Goal: Information Seeking & Learning: Learn about a topic

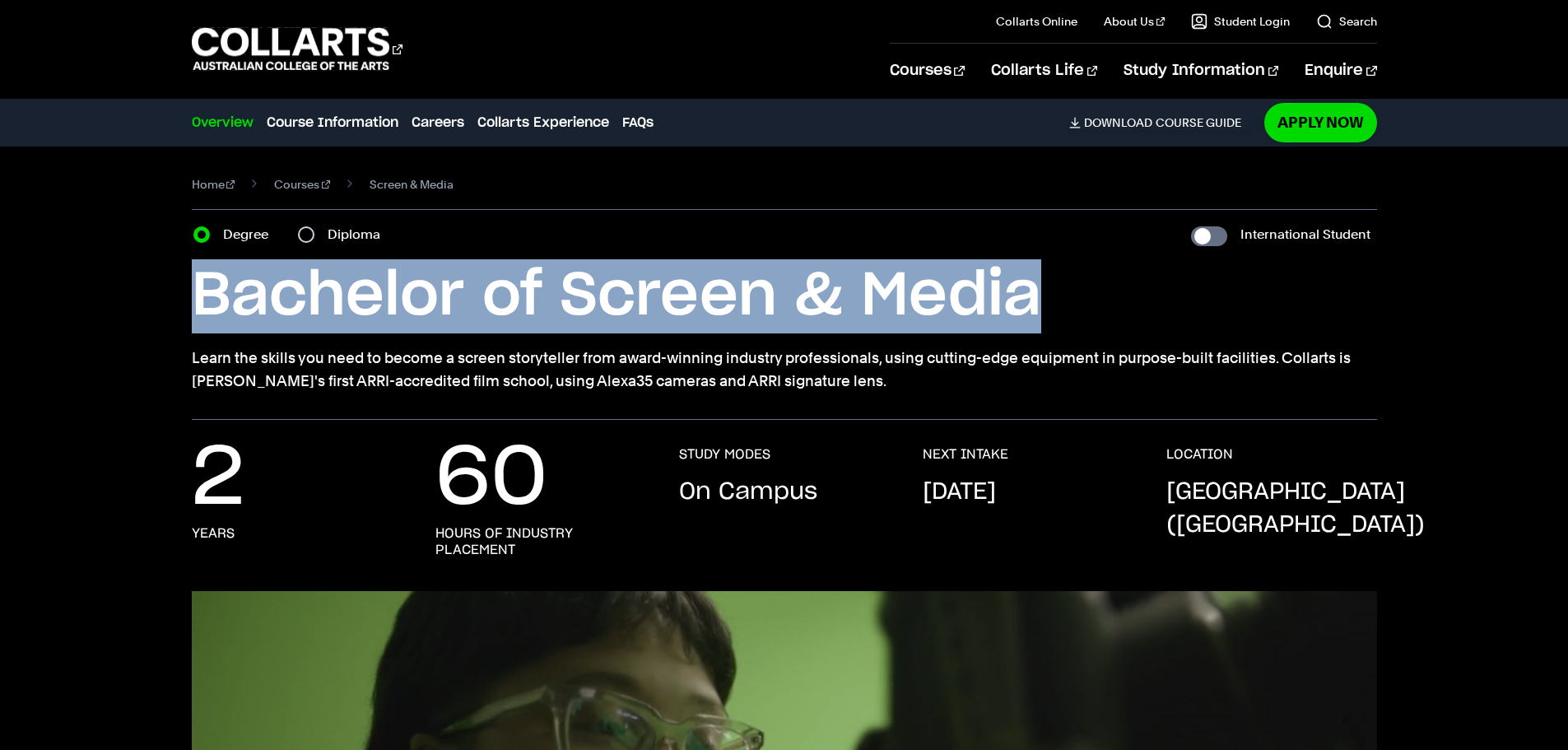
drag, startPoint x: 962, startPoint y: 305, endPoint x: 164, endPoint y: 255, distance: 799.6
click at [178, 257] on div "Home Courses Screen & Media Course variant Degree Diploma International Student…" at bounding box center [784, 283] width 1452 height 273
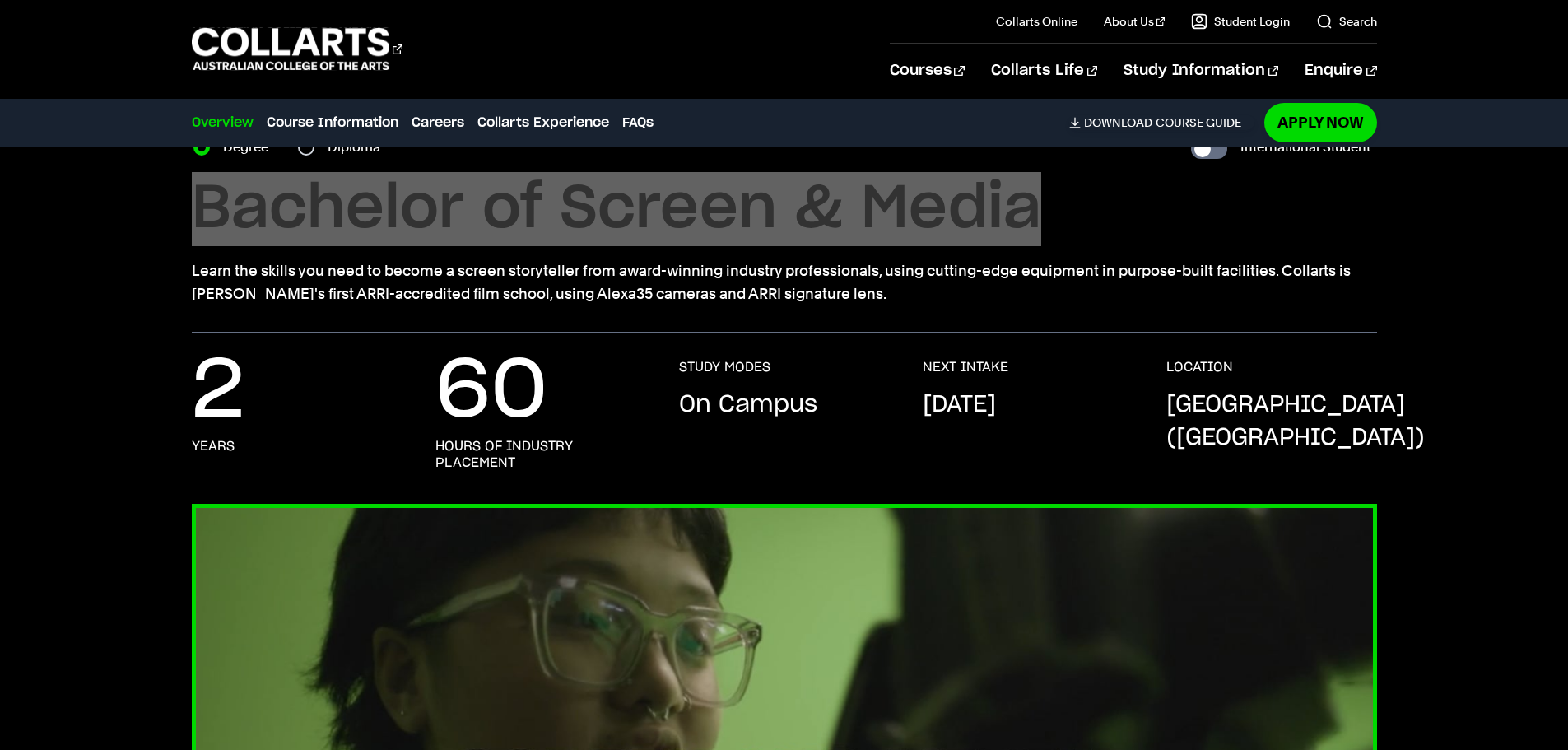
scroll to position [83, 0]
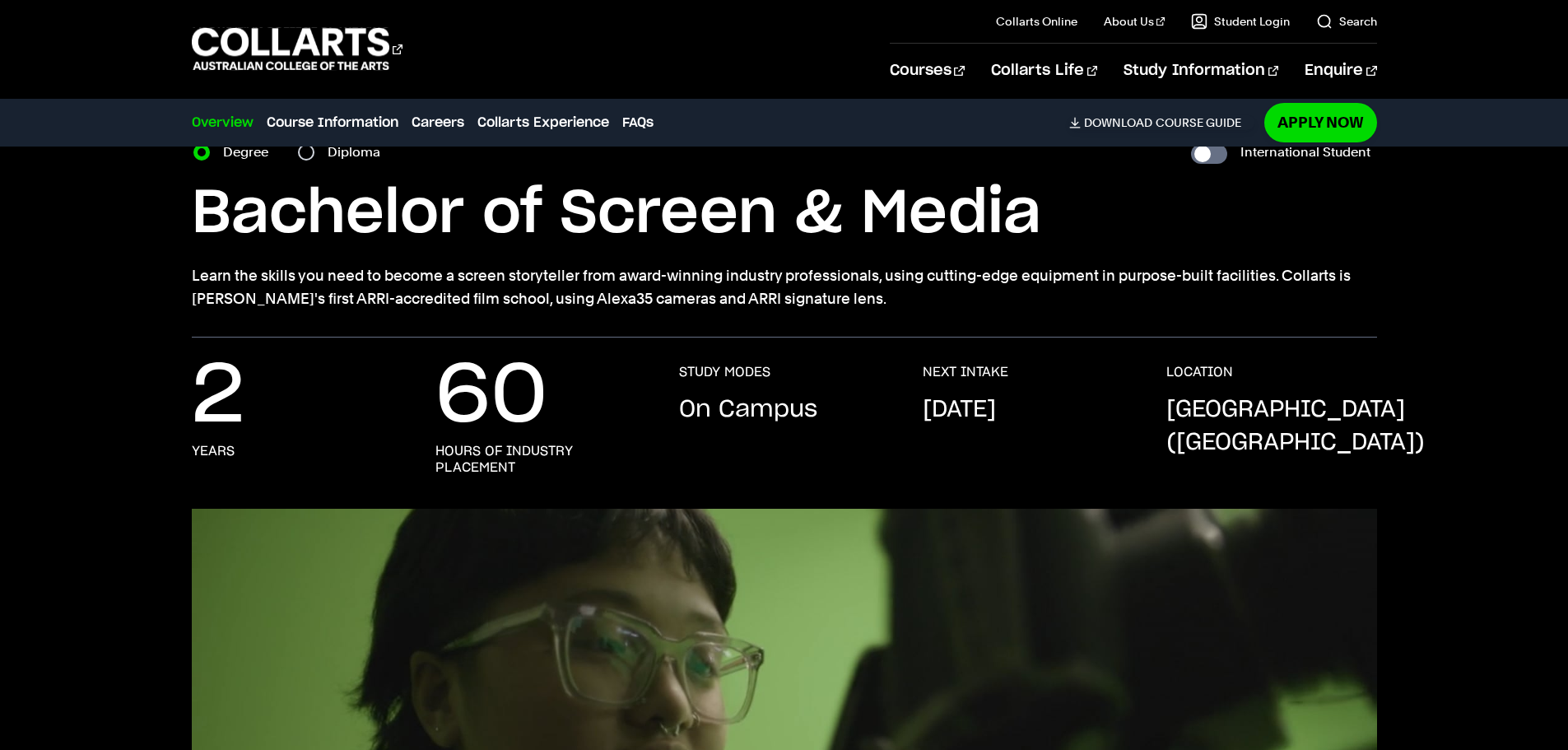
click at [615, 334] on section "Home Courses Screen & Media Course variant Degree Diploma International Student…" at bounding box center [784, 200] width 1185 height 273
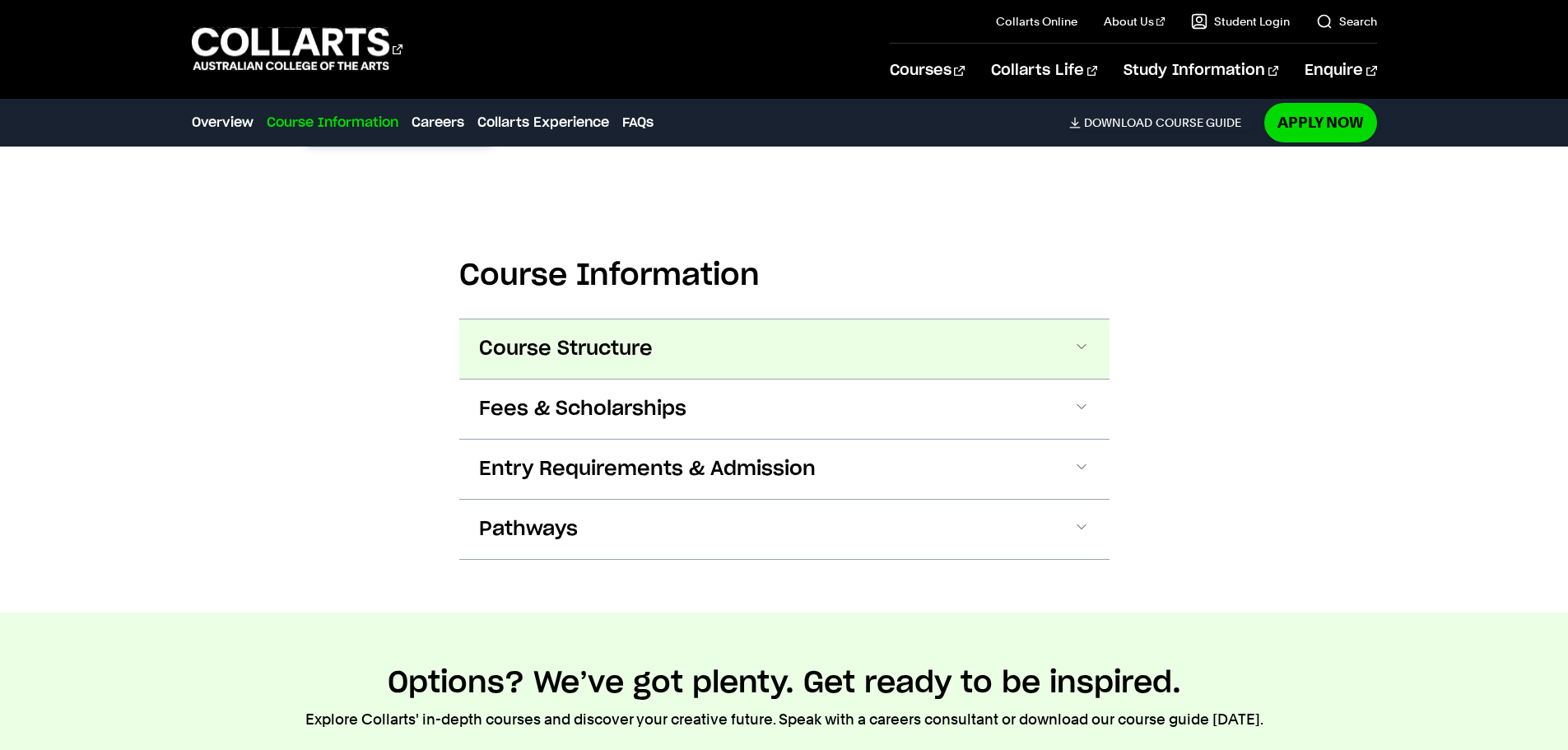
click at [570, 371] on button "Course Structure" at bounding box center [784, 348] width 650 height 59
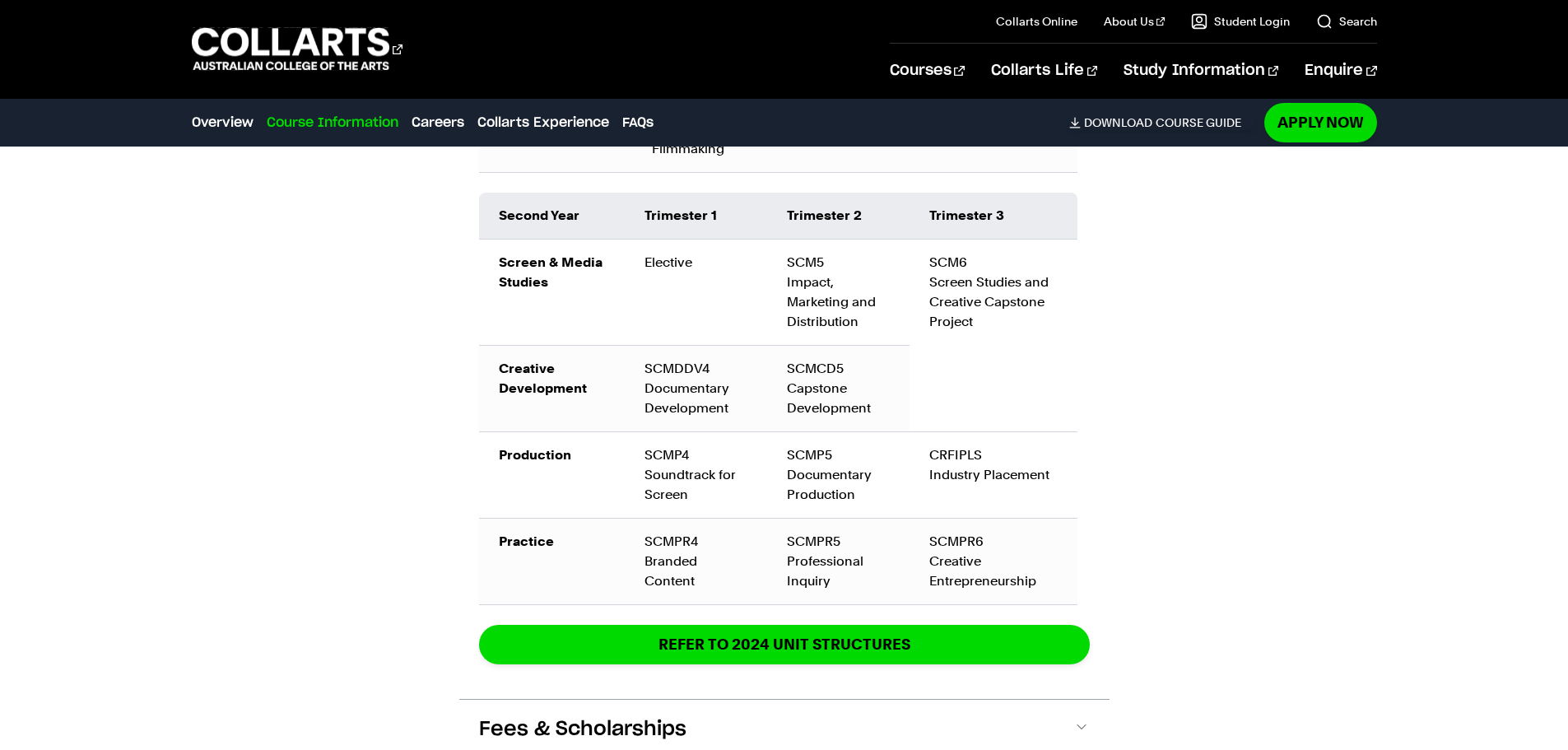
scroll to position [2640, 0]
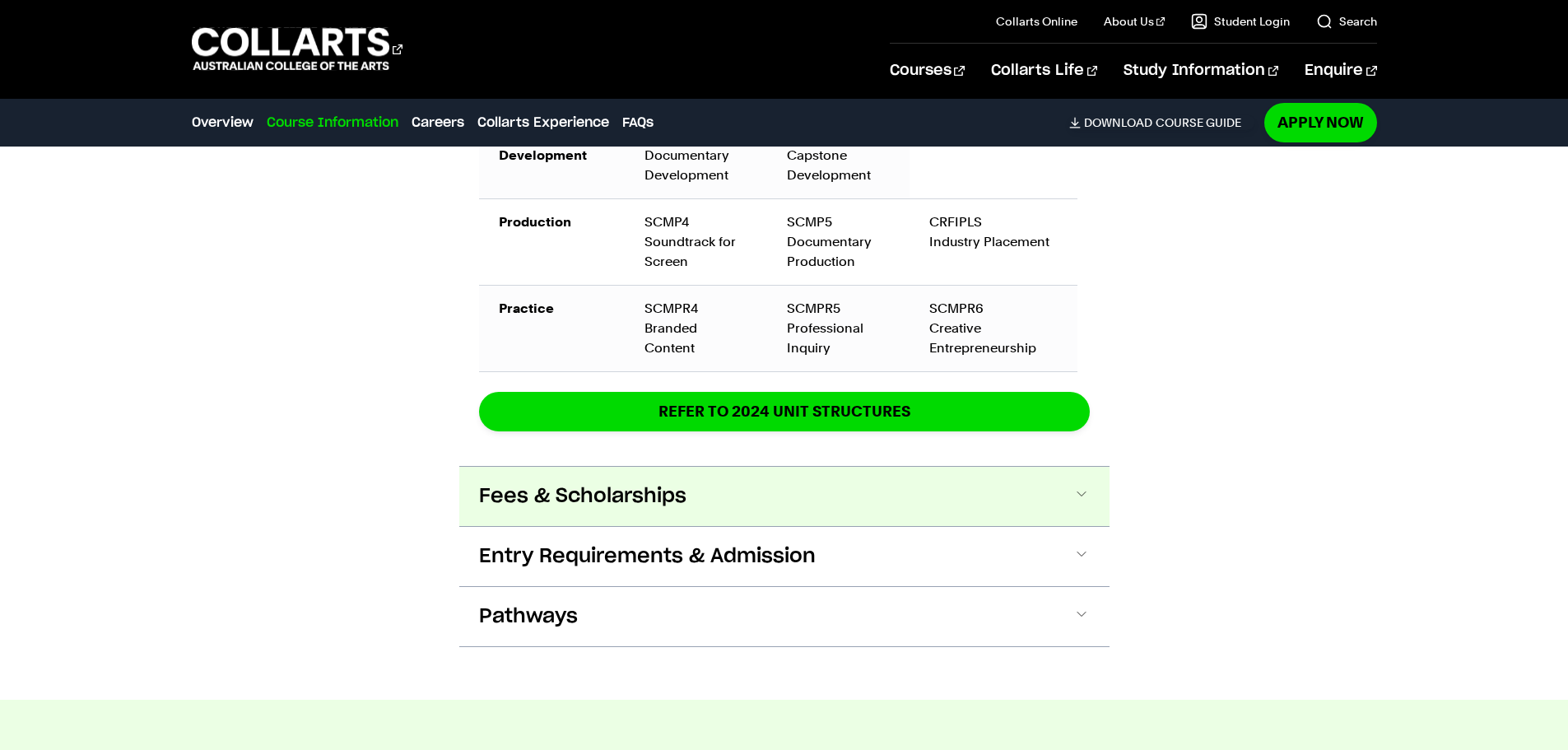
click at [648, 484] on span "Fees & Scholarships" at bounding box center [582, 496] width 208 height 26
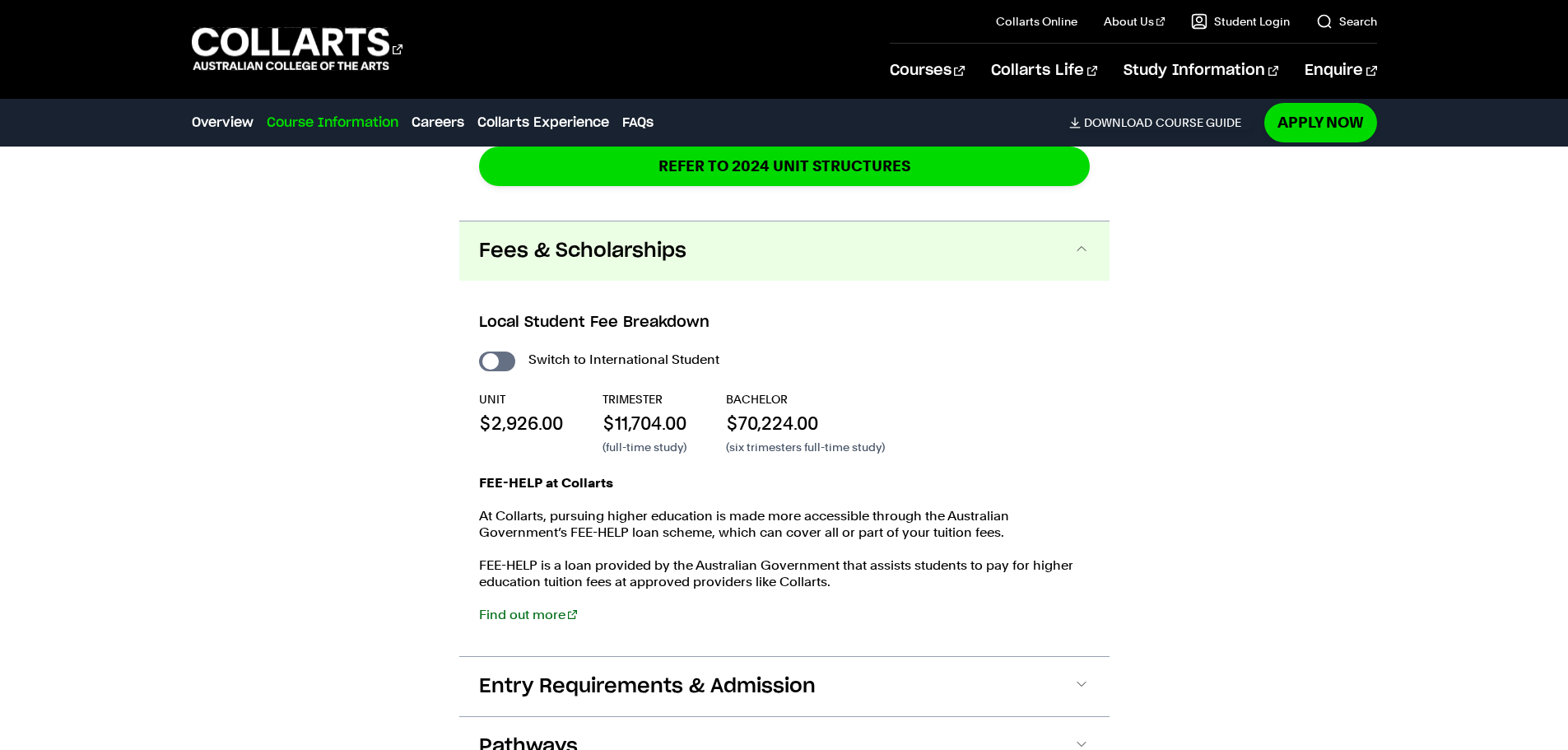
scroll to position [2857, 0]
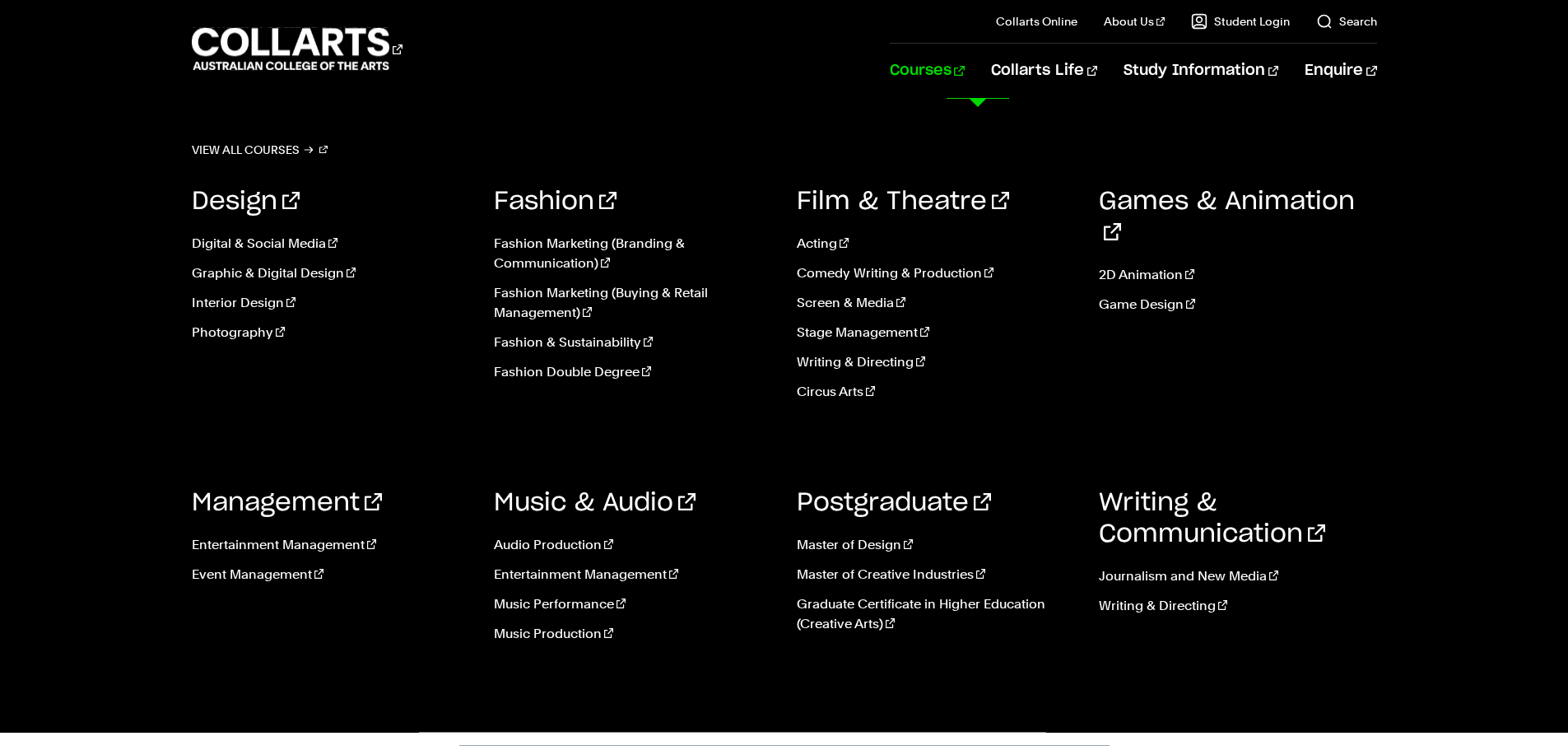
click at [964, 63] on link "Courses" at bounding box center [927, 71] width 75 height 54
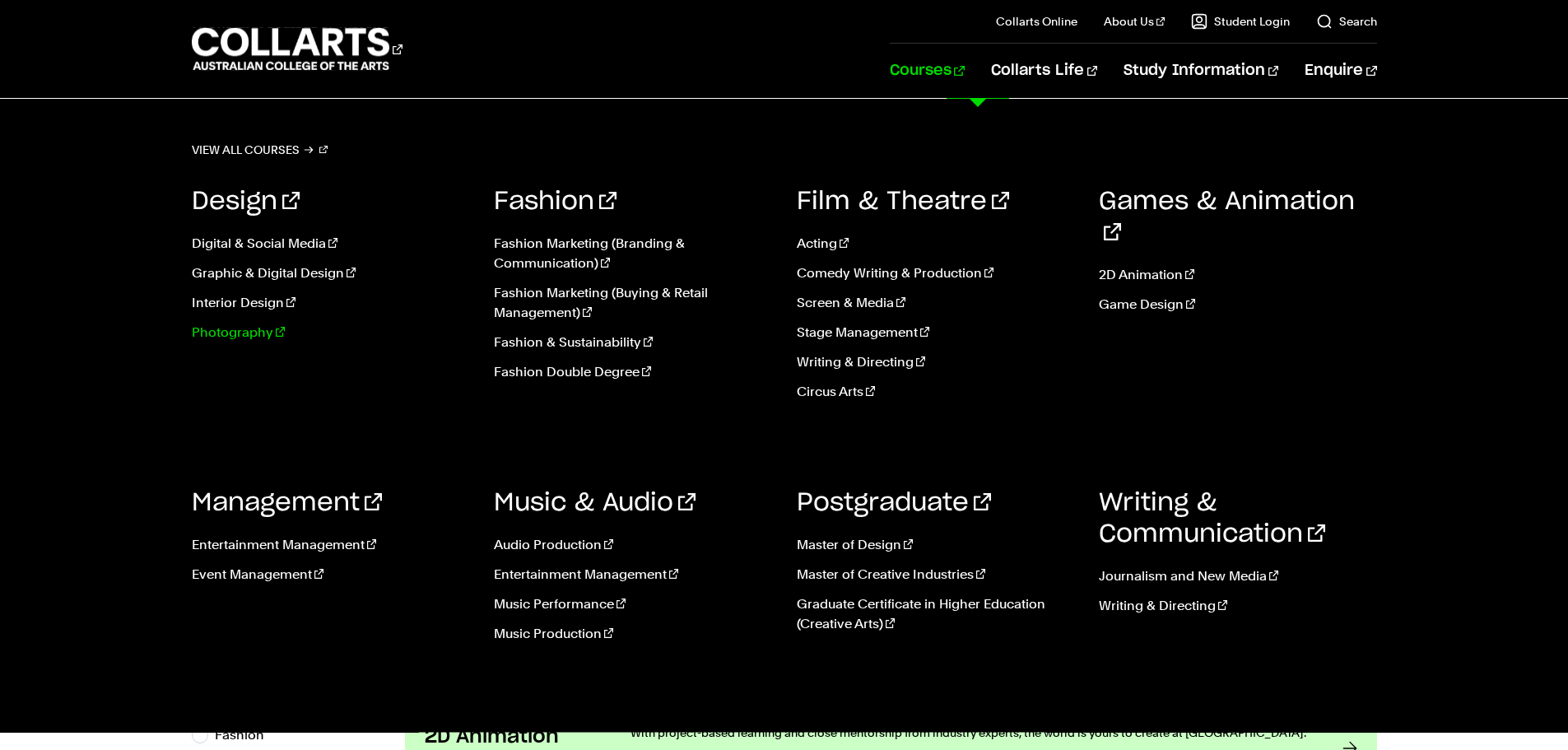
click at [237, 331] on link "Photography" at bounding box center [330, 333] width 278 height 20
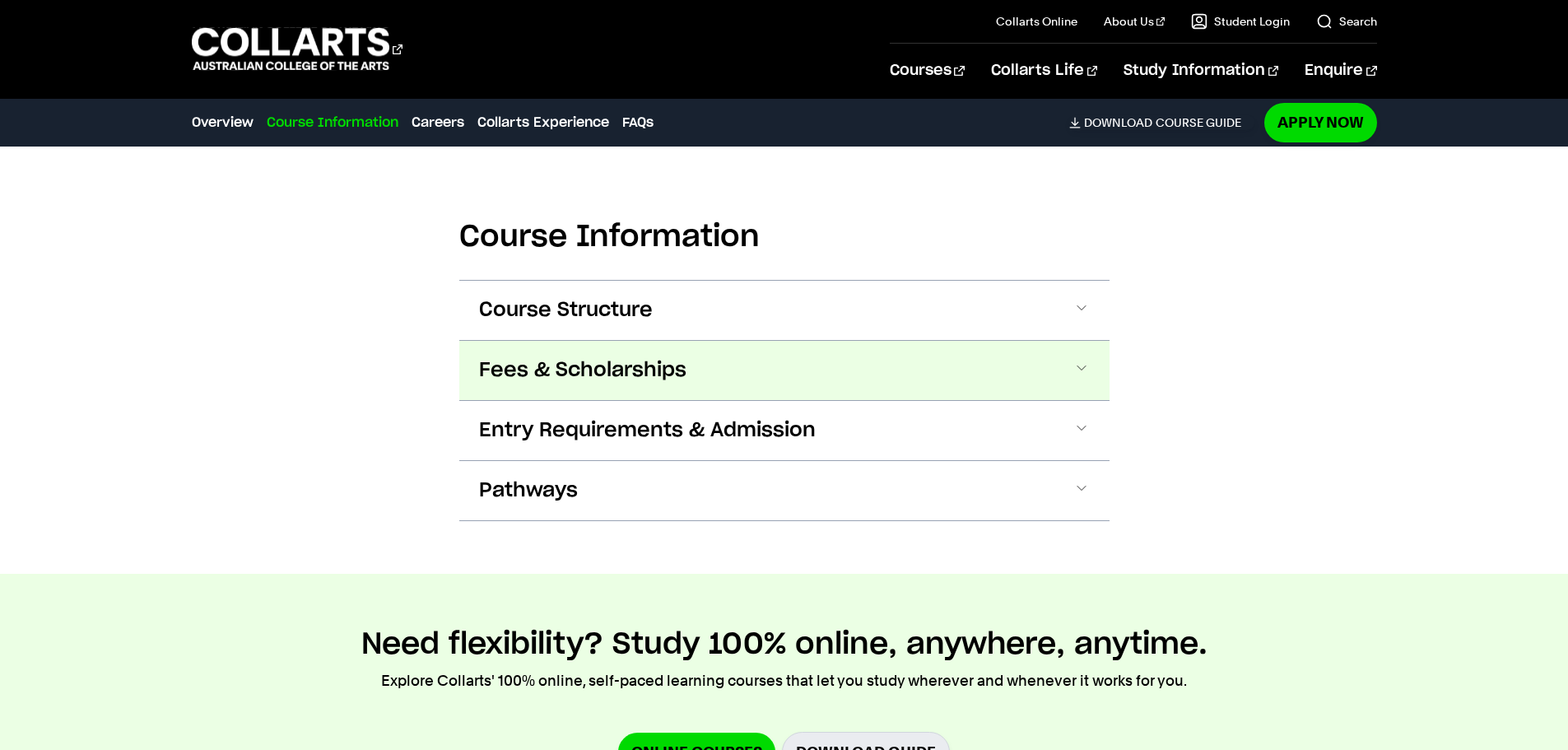
click at [580, 357] on span "Fees & Scholarships" at bounding box center [582, 370] width 208 height 26
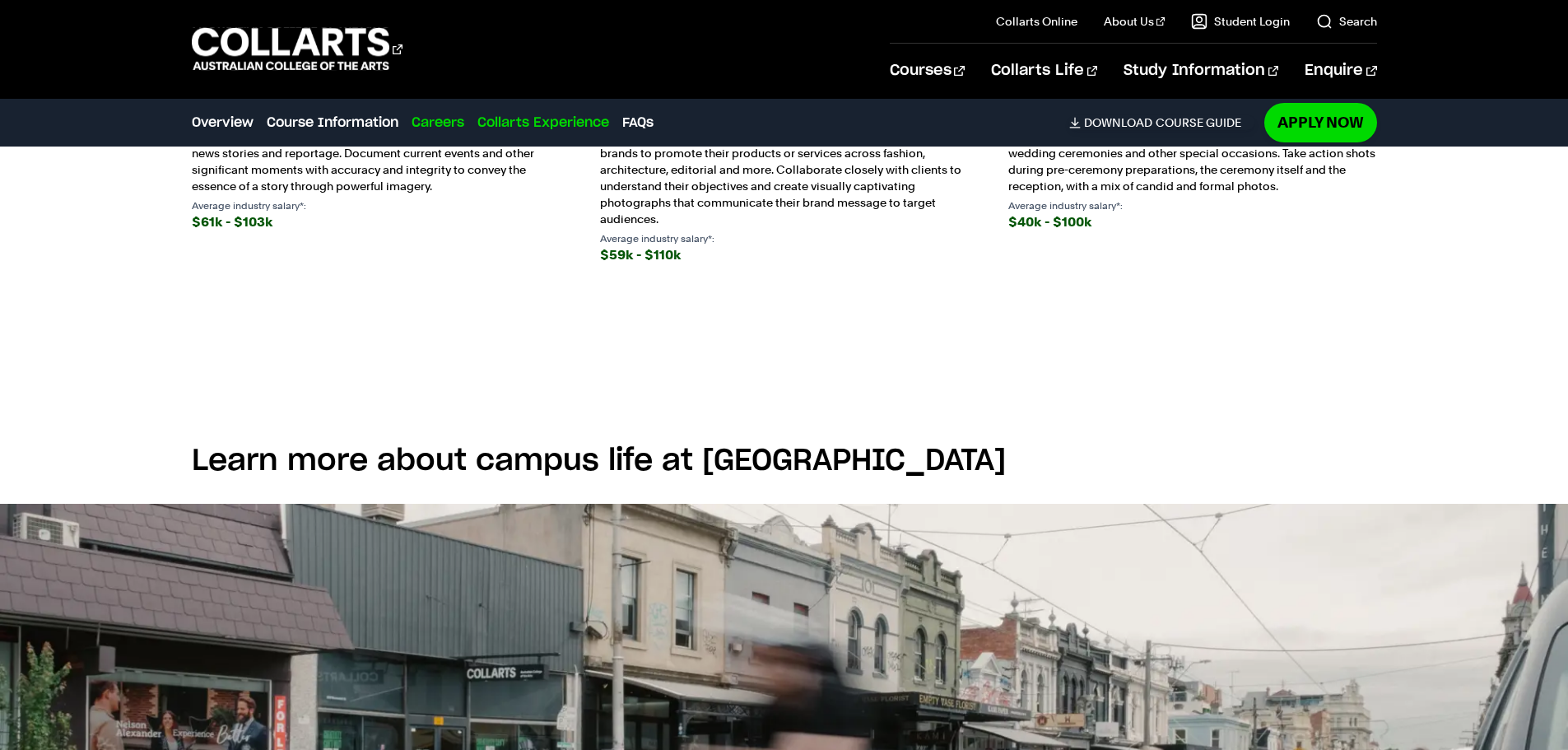
scroll to position [3456, 0]
